Goal: Check status: Check status

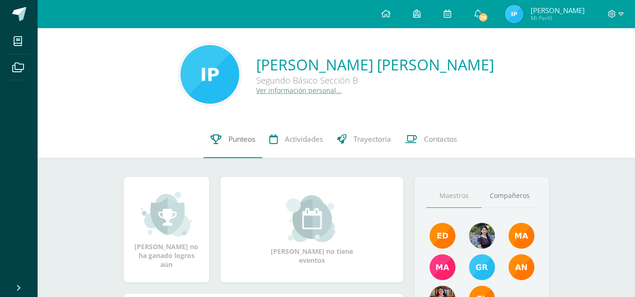
click at [239, 141] on span "Punteos" at bounding box center [241, 139] width 27 height 10
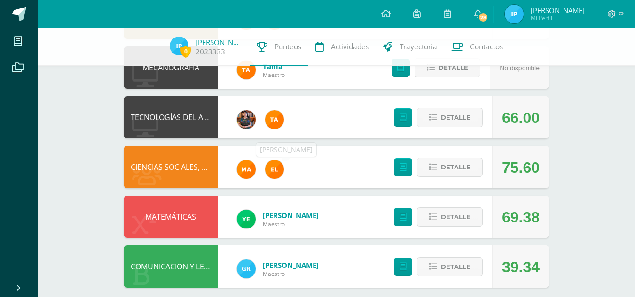
scroll to position [509, 0]
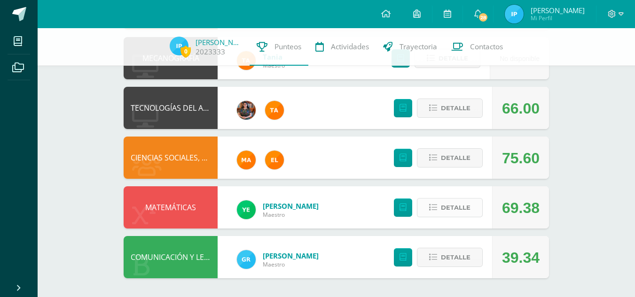
click at [455, 206] on span "Detalle" at bounding box center [456, 207] width 30 height 17
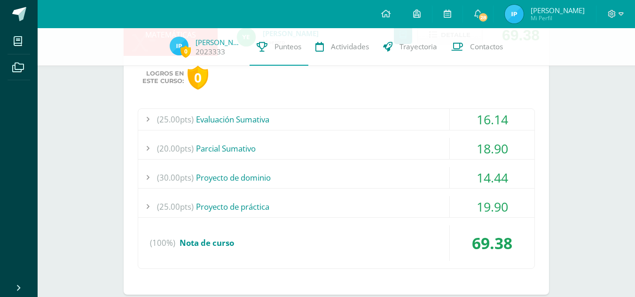
scroll to position [684, 0]
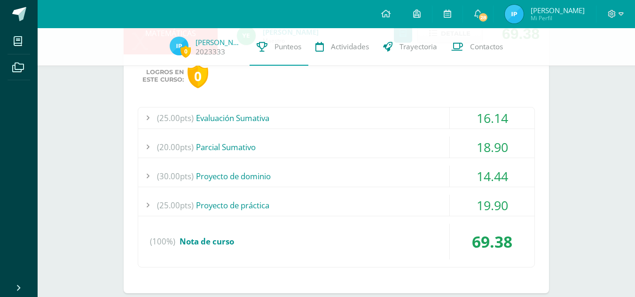
click at [160, 114] on span "(25.00pts)" at bounding box center [175, 118] width 37 height 21
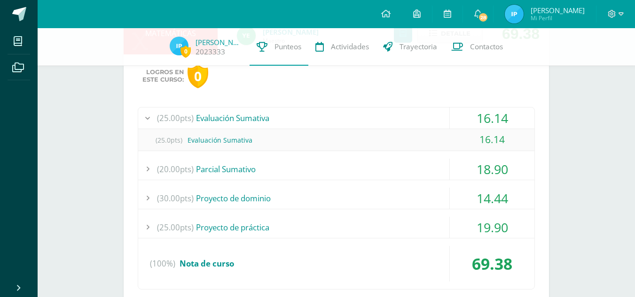
click at [160, 114] on span "(25.00pts)" at bounding box center [175, 118] width 37 height 21
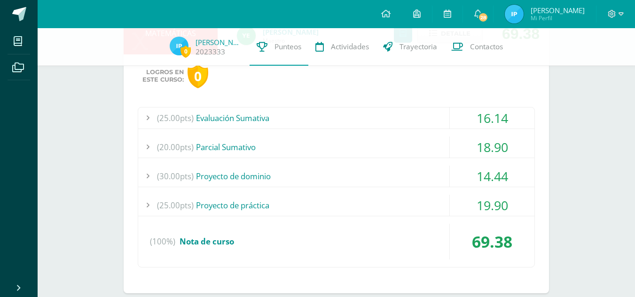
click at [165, 144] on span "(20.00pts)" at bounding box center [175, 147] width 37 height 21
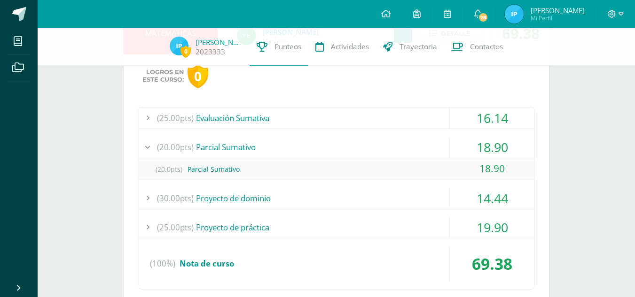
click at [165, 144] on span "(20.00pts)" at bounding box center [175, 147] width 37 height 21
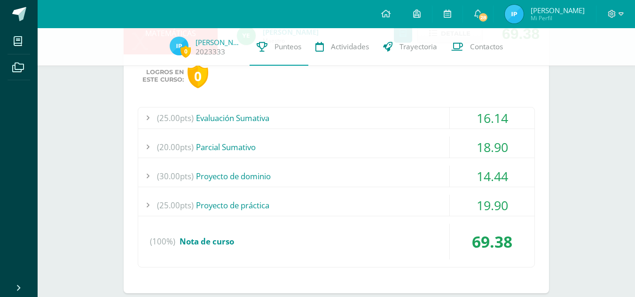
click at [173, 179] on span "(30.00pts)" at bounding box center [175, 176] width 37 height 21
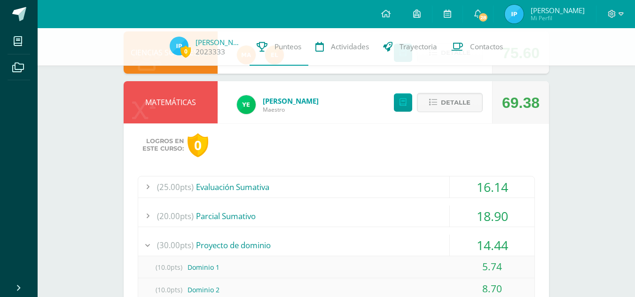
scroll to position [614, 0]
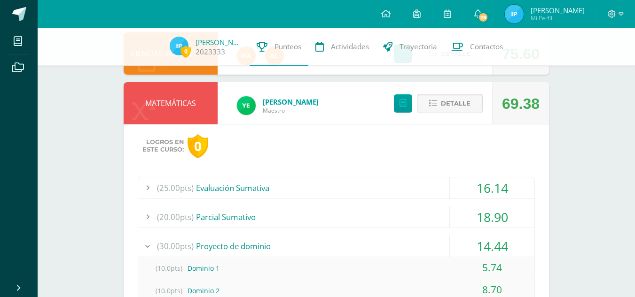
click at [433, 105] on icon at bounding box center [433, 104] width 8 height 8
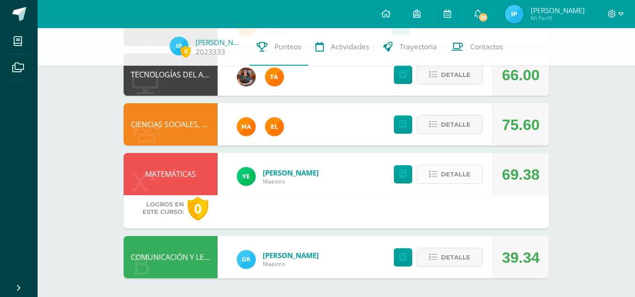
scroll to position [509, 0]
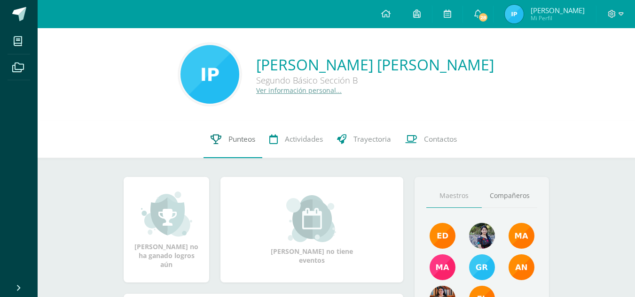
click at [239, 138] on span "Punteos" at bounding box center [241, 139] width 27 height 10
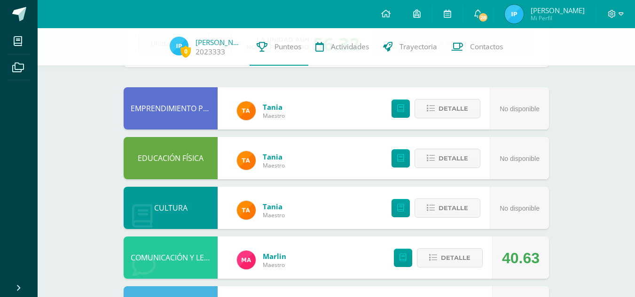
scroll to position [39, 0]
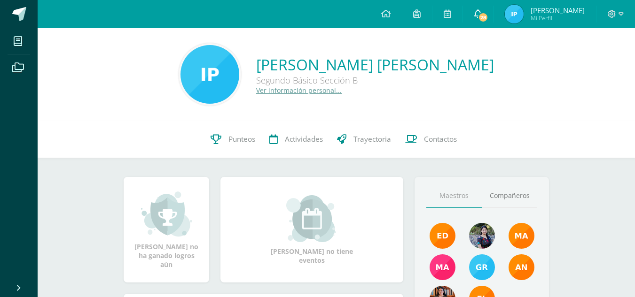
click at [482, 12] on icon at bounding box center [478, 13] width 8 height 8
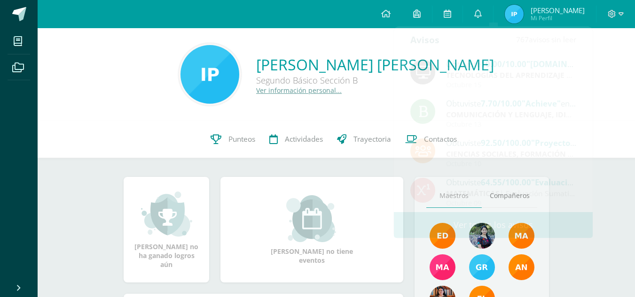
click at [85, 56] on div "Ingrid Paola Pablo Ixcayau Segundo Básico Sección B Ver información personal..." at bounding box center [336, 74] width 582 height 62
